Goal: Navigation & Orientation: Go to known website

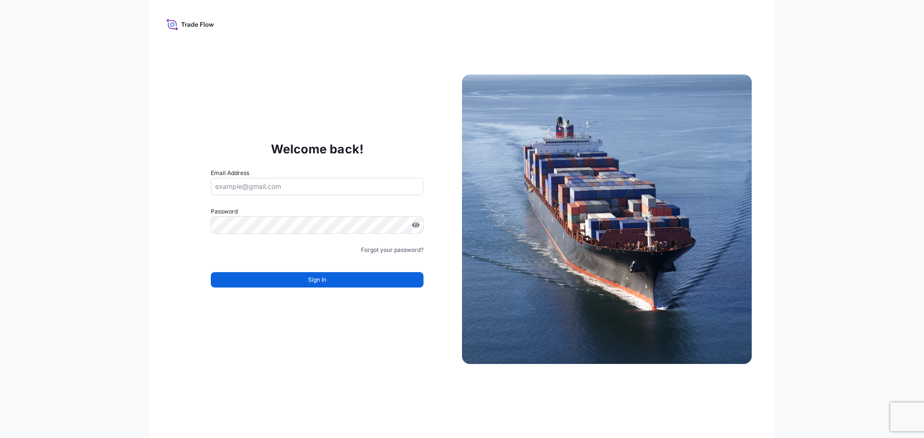
click at [298, 191] on input "Email Address" at bounding box center [317, 186] width 213 height 17
type input "[EMAIL_ADDRESS][DOMAIN_NAME]"
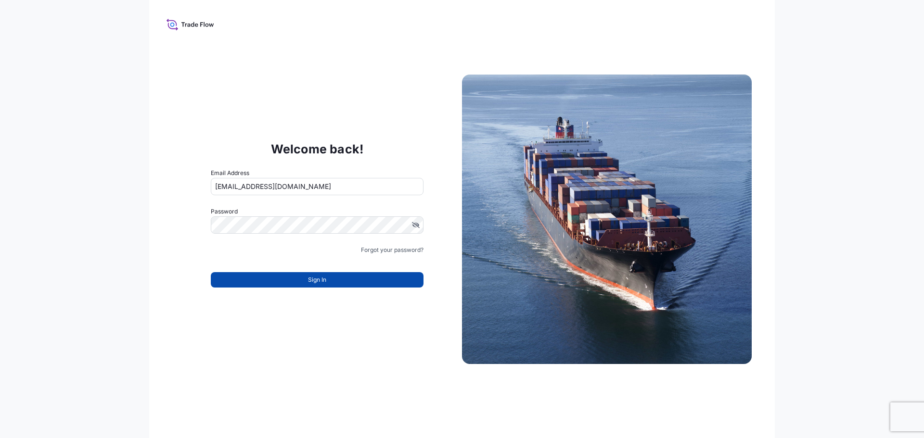
click at [340, 281] on button "Sign In" at bounding box center [317, 279] width 213 height 15
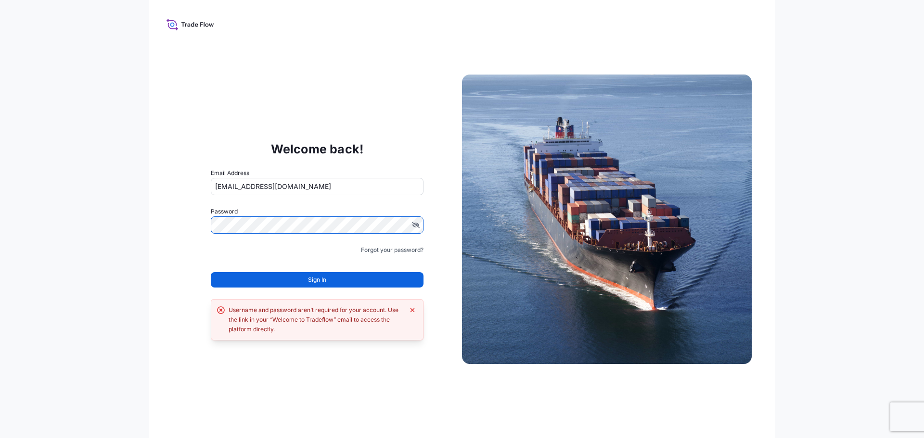
click at [173, 209] on div "Welcome back! Email Address [EMAIL_ADDRESS][DOMAIN_NAME] Password Must include:…" at bounding box center [317, 219] width 290 height 198
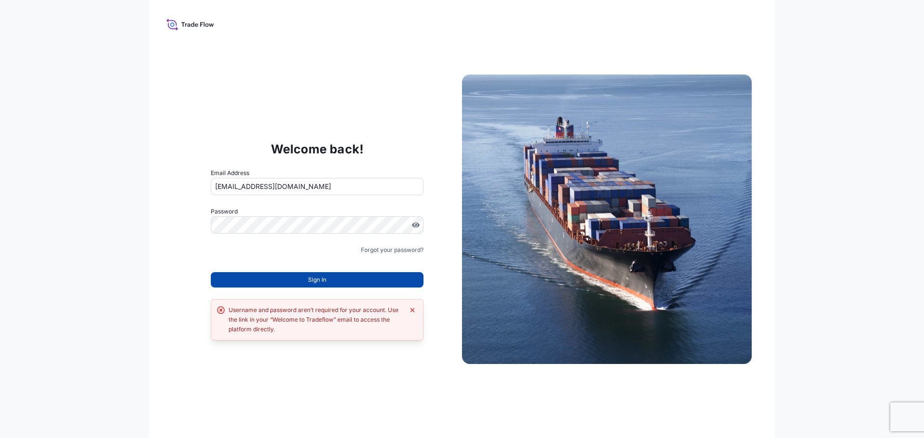
click at [332, 276] on button "Sign In" at bounding box center [317, 279] width 213 height 15
click at [334, 277] on button "Sign In" at bounding box center [317, 279] width 213 height 15
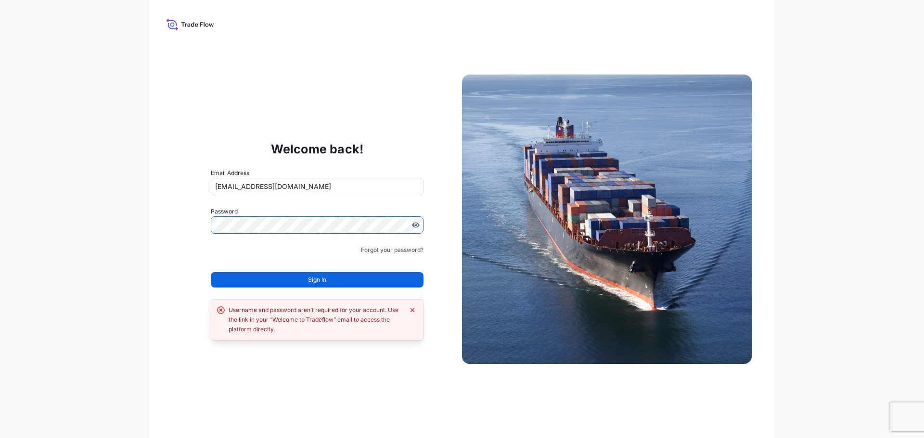
click at [35, 191] on div "Welcome back! Email Address [EMAIL_ADDRESS][DOMAIN_NAME] Password Must include:…" at bounding box center [462, 219] width 924 height 438
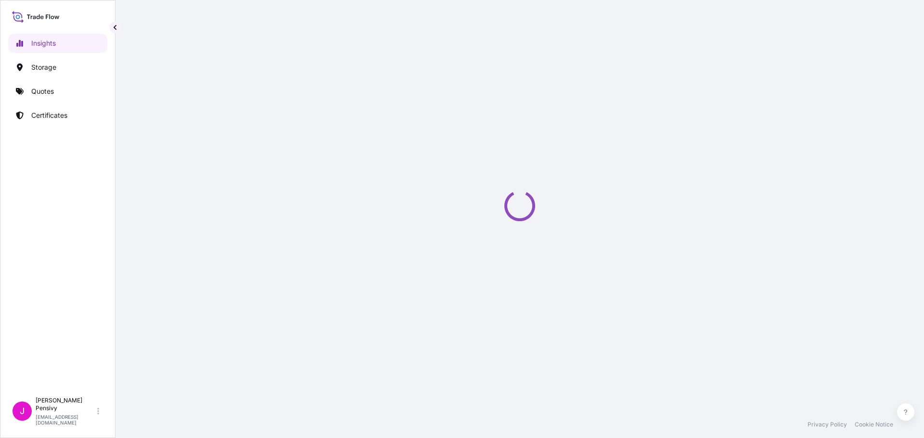
select select "2025"
